Goal: Task Accomplishment & Management: Manage account settings

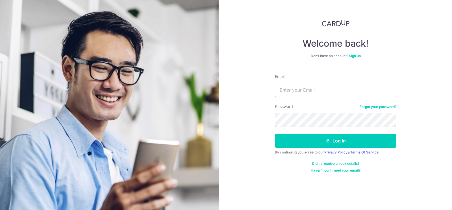
click at [292, 92] on input "Email" at bounding box center [335, 90] width 121 height 14
click at [295, 92] on input "john" at bounding box center [335, 90] width 121 height 14
type input "[PERSON_NAME][EMAIL_ADDRESS][PERSON_NAME][DOMAIN_NAME]"
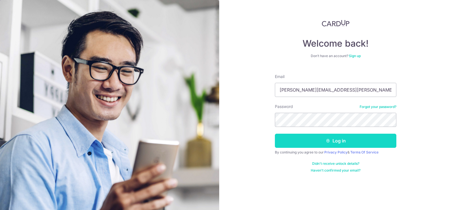
click at [335, 143] on button "Log in" at bounding box center [335, 141] width 121 height 14
